Goal: Task Accomplishment & Management: Manage account settings

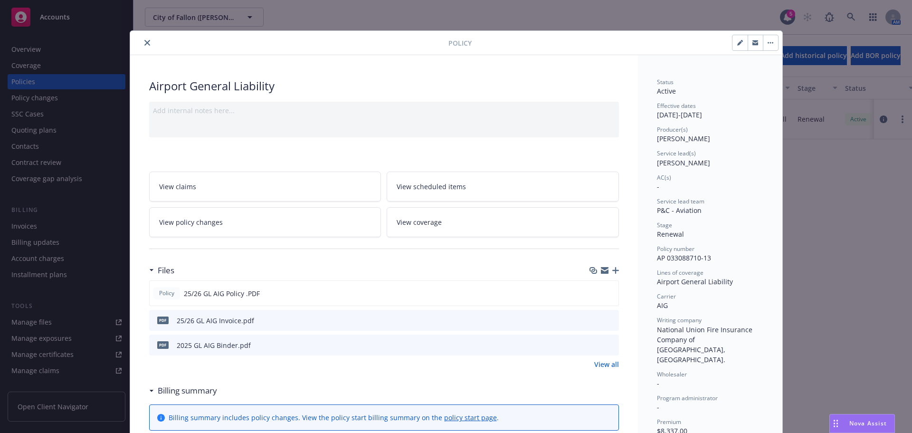
click at [144, 41] on icon "close" at bounding box center [147, 43] width 6 height 6
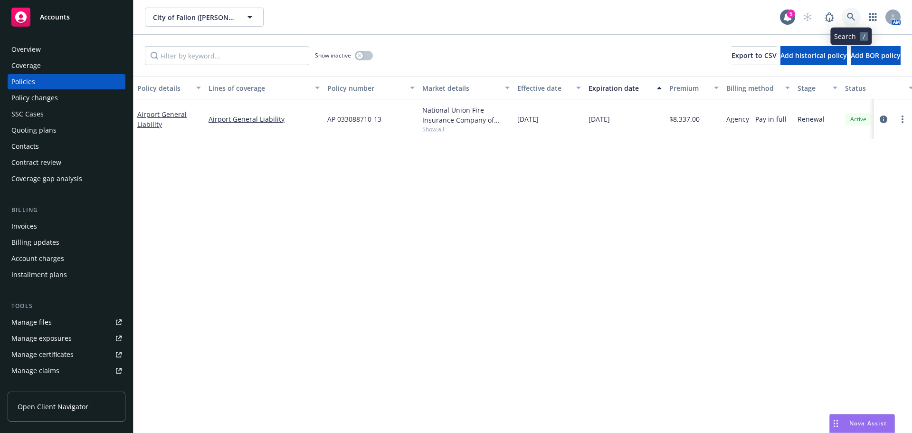
click at [848, 15] on icon at bounding box center [851, 17] width 8 height 8
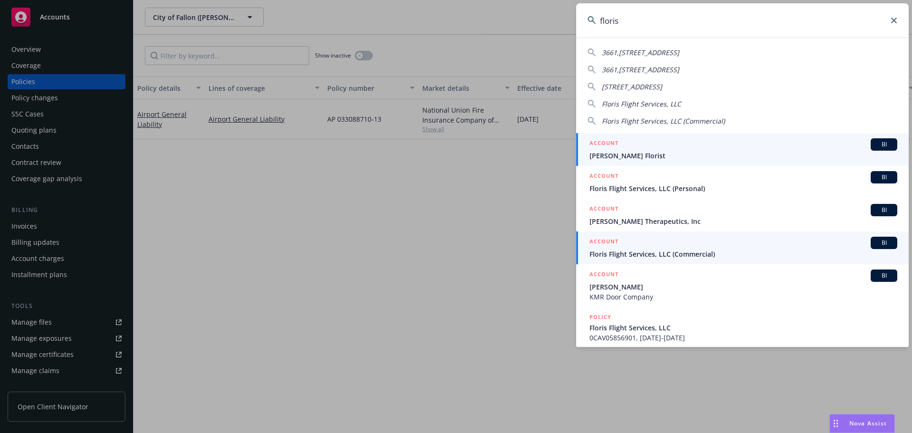
type input "floris"
click at [667, 249] on span "Floris Flight Services, LLC (Commercial)" at bounding box center [744, 254] width 308 height 10
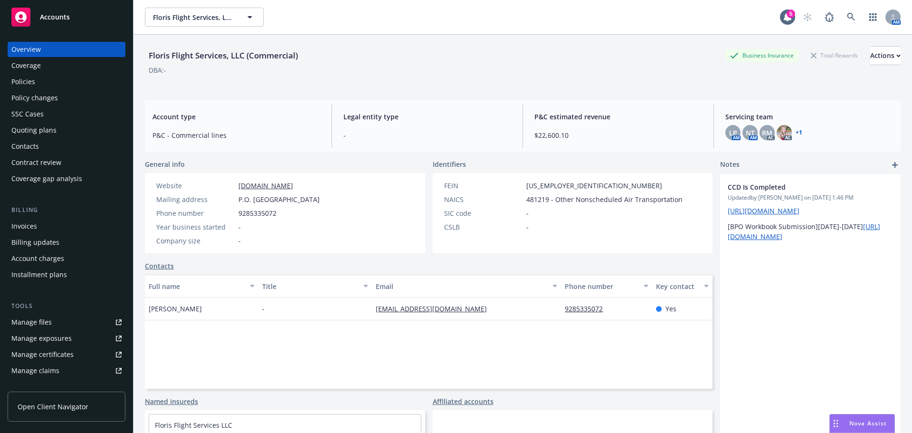
click at [56, 83] on div "Policies" at bounding box center [66, 81] width 110 height 15
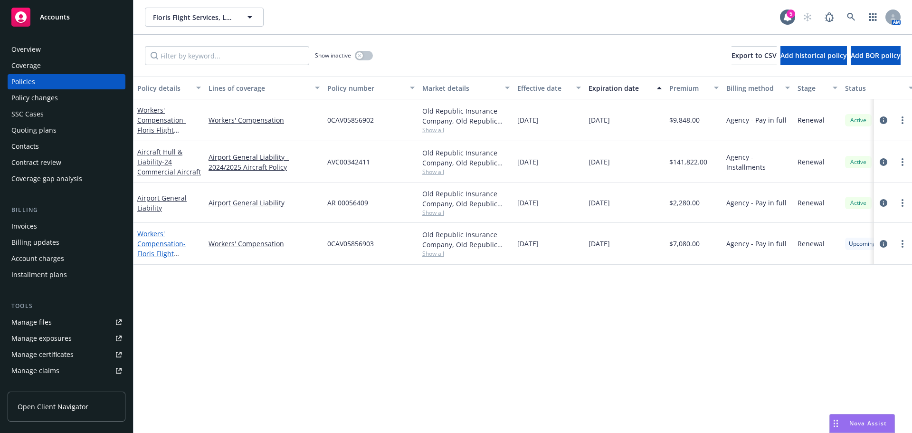
click at [154, 250] on span "- Floris Flight Services, LLC" at bounding box center [161, 253] width 48 height 29
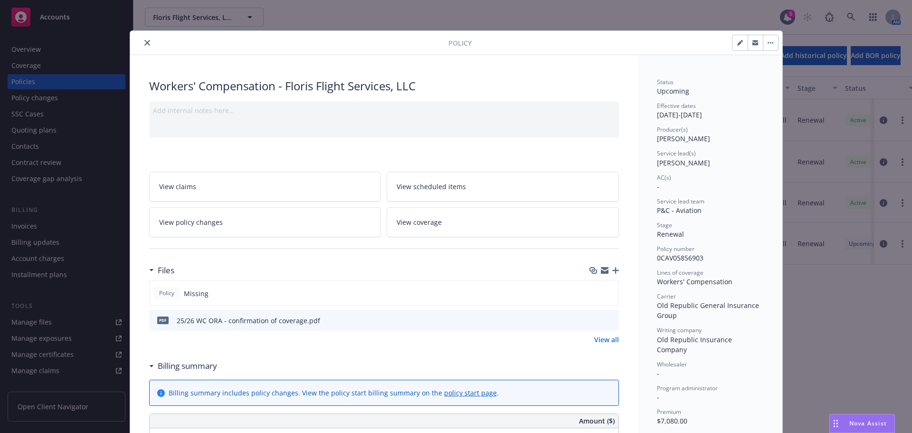
click at [613, 273] on icon "button" at bounding box center [615, 270] width 7 height 7
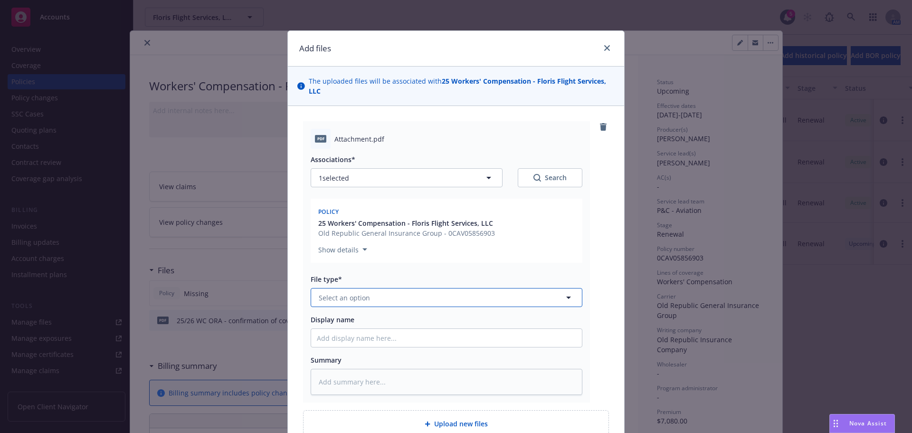
click at [372, 297] on button "Select an option" at bounding box center [447, 297] width 272 height 19
type input "invoice"
click at [370, 341] on div "Invoice - Third Party" at bounding box center [446, 348] width 271 height 25
click at [367, 330] on input "Display name" at bounding box center [446, 338] width 271 height 18
type textarea "x"
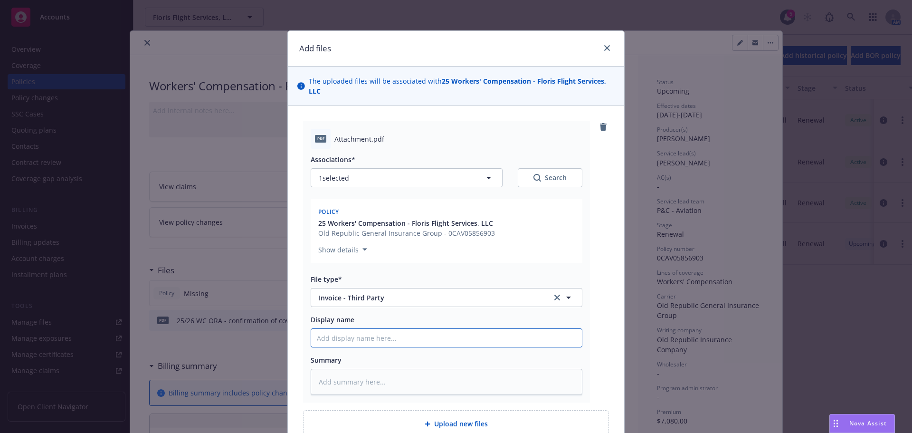
type input "2"
type textarea "x"
type input "25"
type textarea "x"
type input "25/"
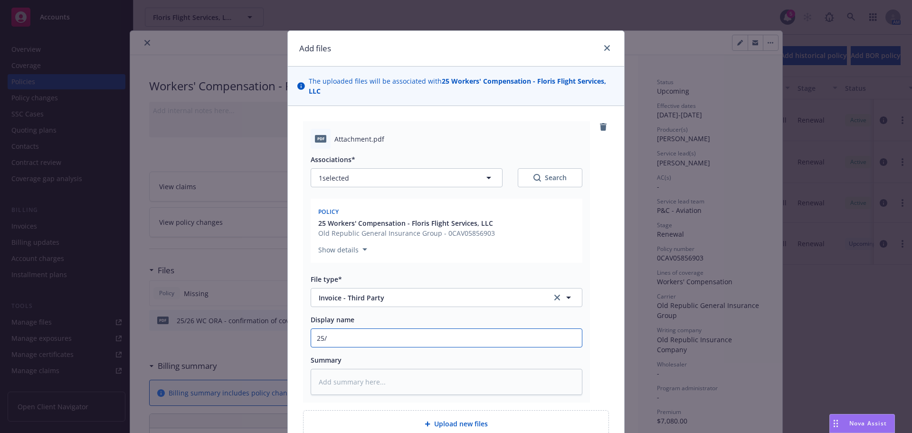
type textarea "x"
type input "25/2"
type textarea "x"
type input "25/26"
type textarea "x"
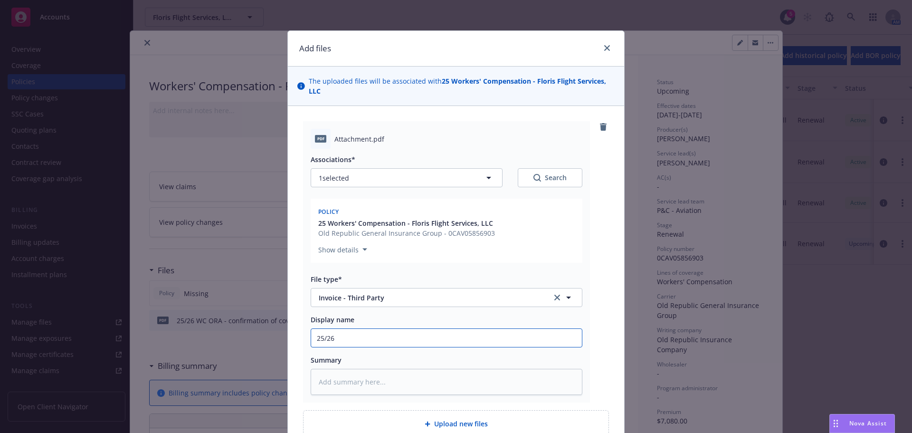
type input "25/26"
type textarea "x"
type input "25/26 W"
type textarea "x"
type input "25/26 WC"
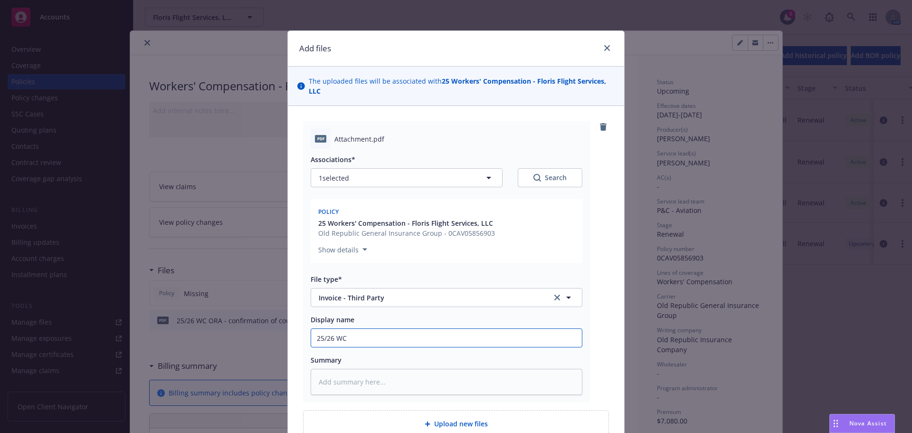
type textarea "x"
type input "25/26 WC O"
type textarea "x"
type input "25/26 WC OP"
type textarea "x"
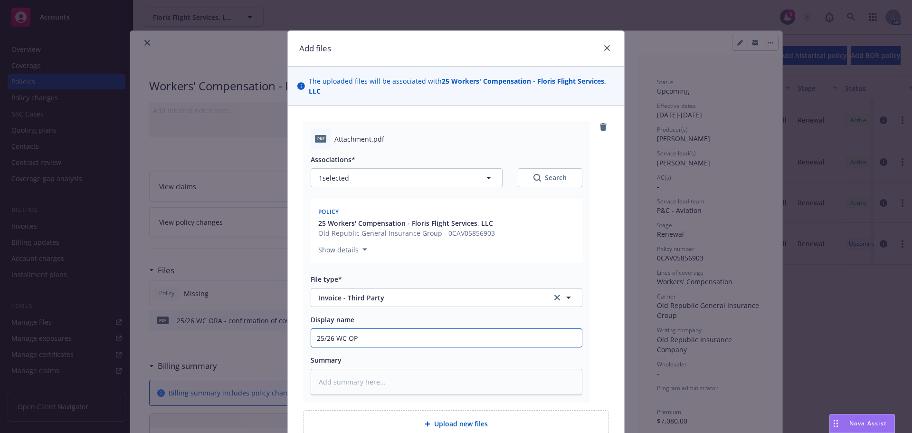
type input "25/26 WC O"
type textarea "x"
type input "25/26 WC OR"
type textarea "x"
type input "25/26 WC ORA"
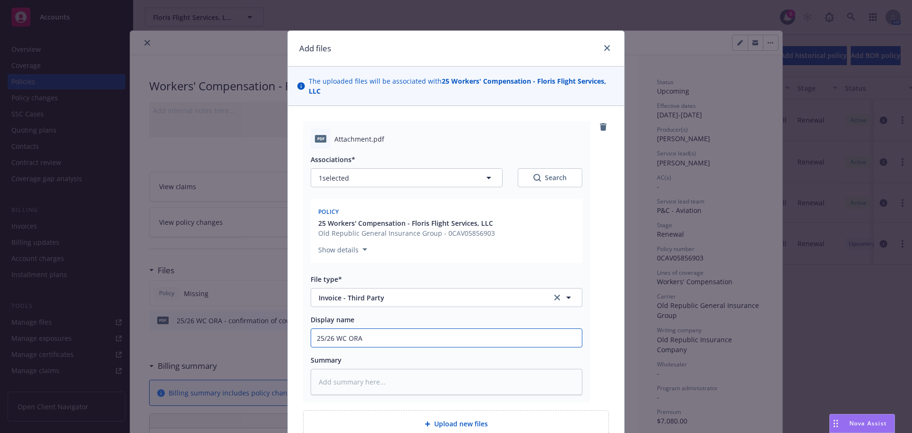
type textarea "x"
type input "25/26 WC ORA"
type textarea "x"
type input "25/26 WC ORA I"
type textarea "x"
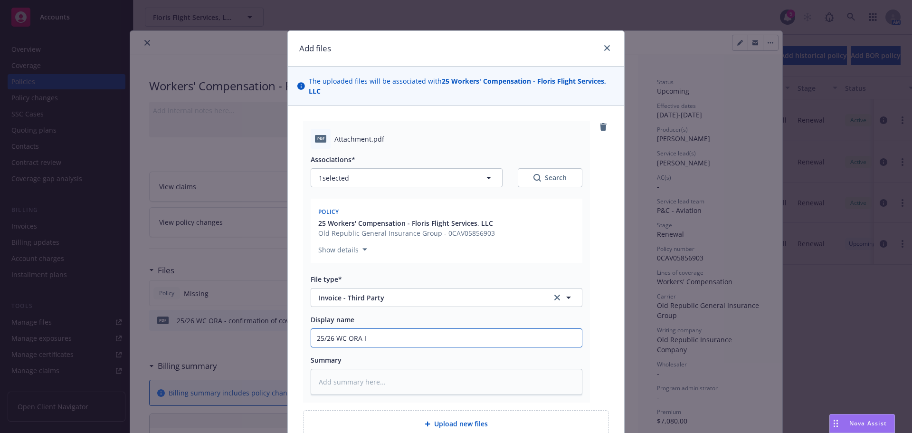
type input "25/26 WC ORA In"
type textarea "x"
type input "25/26 WC ORA Inv"
type textarea "x"
type input "25/26 WC ORA Invo"
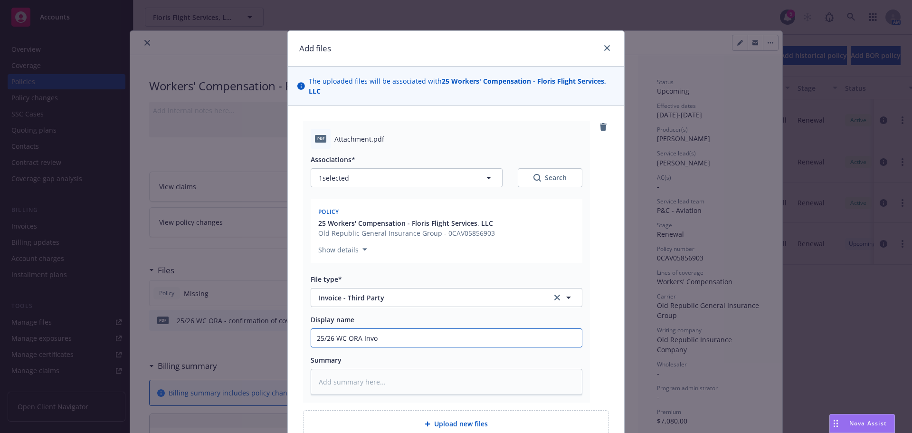
type textarea "x"
type input "25/26 WC ORA Invoi"
type textarea "x"
type input "25/26 WC ORA Invoic"
type textarea "x"
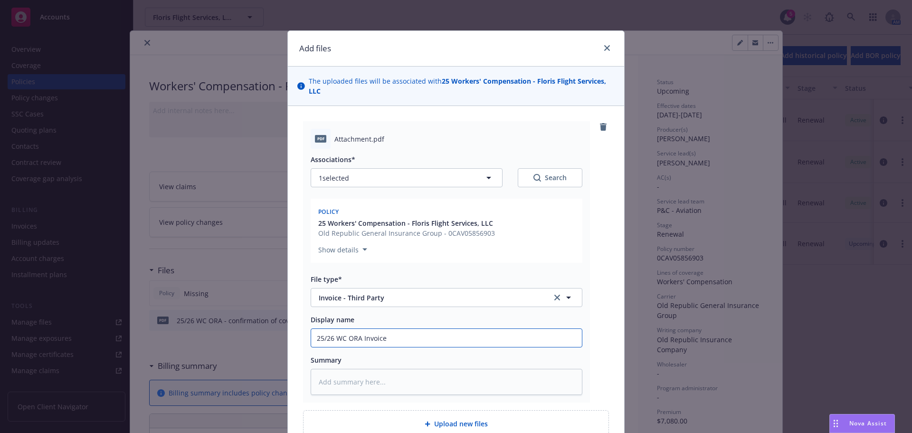
click at [340, 343] on input "25/26 WC ORA Invoice" at bounding box center [446, 338] width 271 height 18
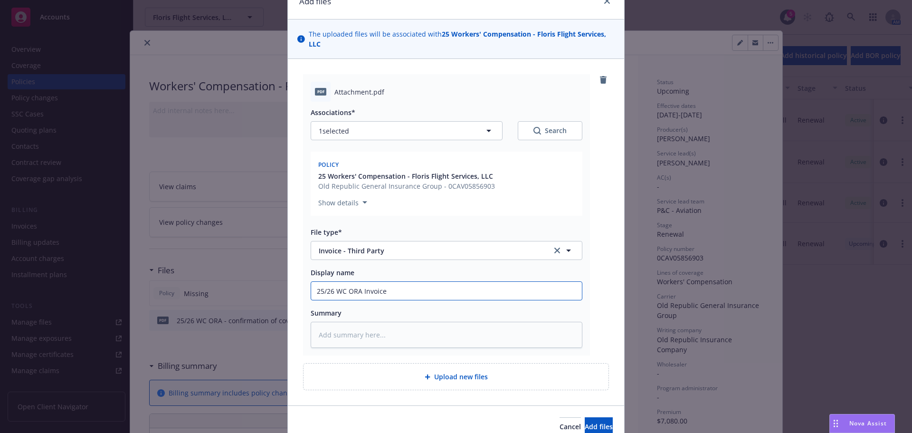
scroll to position [93, 0]
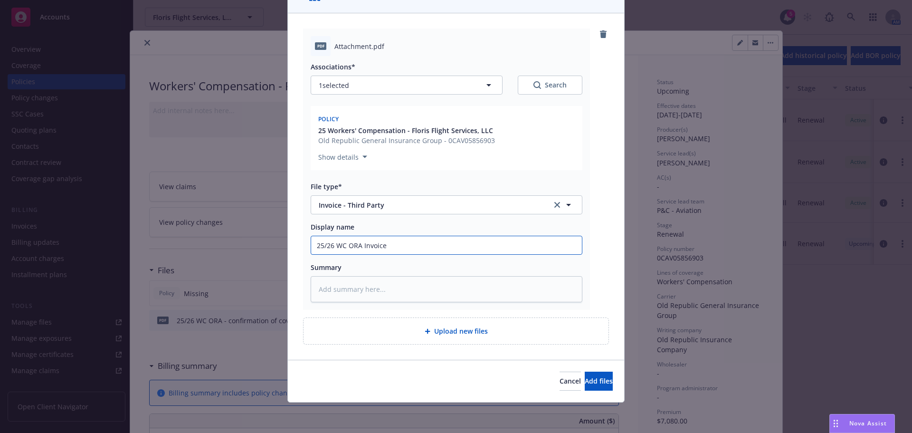
type input "25/26 WC ORA Invoice"
click at [359, 288] on textarea at bounding box center [447, 289] width 272 height 26
paste textarea "25/26 WC ORA Invoice"
type textarea "x"
type textarea "25/26 WC ORA Invoice"
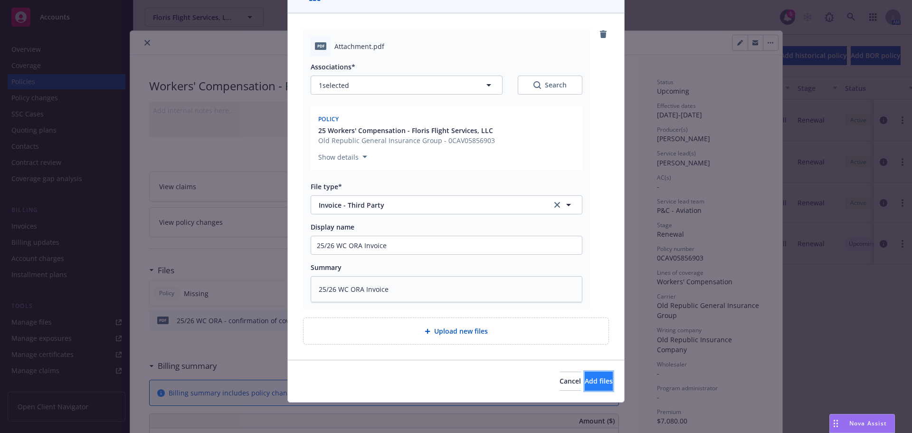
click at [585, 375] on button "Add files" at bounding box center [599, 381] width 28 height 19
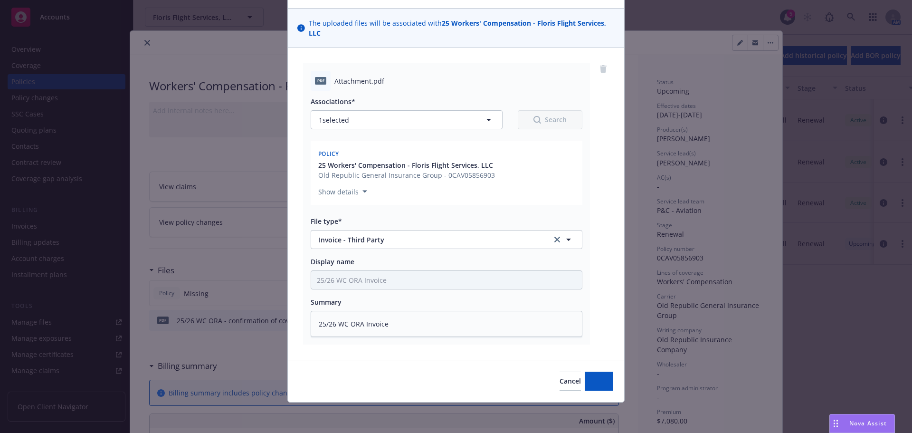
type textarea "x"
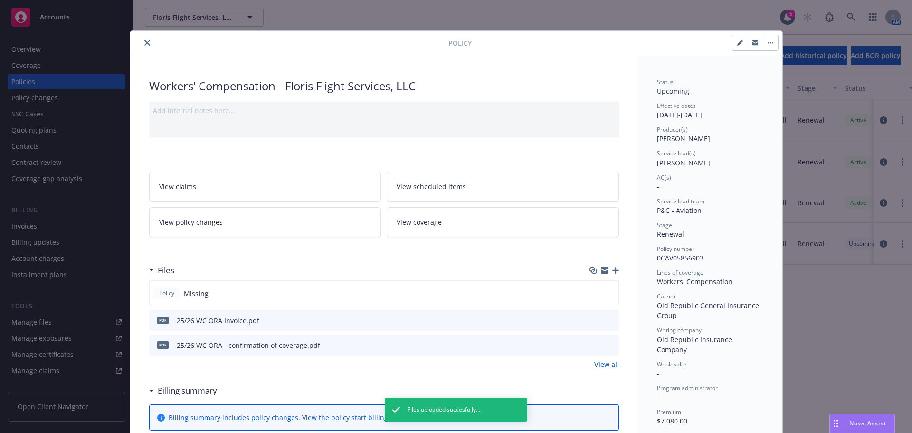
click at [149, 40] on button "close" at bounding box center [147, 42] width 11 height 11
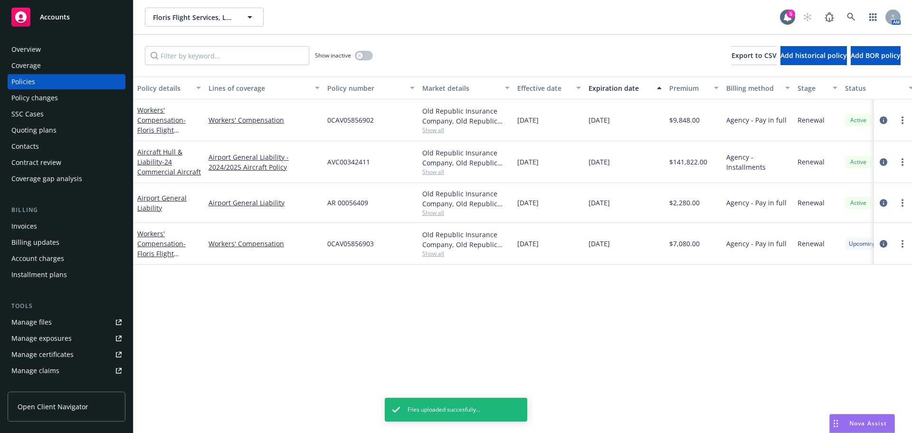
click at [29, 227] on div "Invoices" at bounding box center [24, 226] width 26 height 15
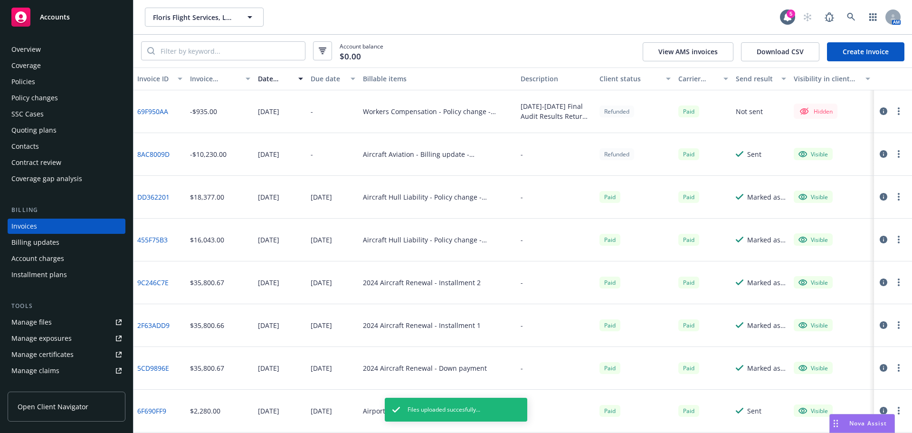
click at [871, 55] on link "Create Invoice" at bounding box center [865, 51] width 77 height 19
